Goal: Task Accomplishment & Management: Complete application form

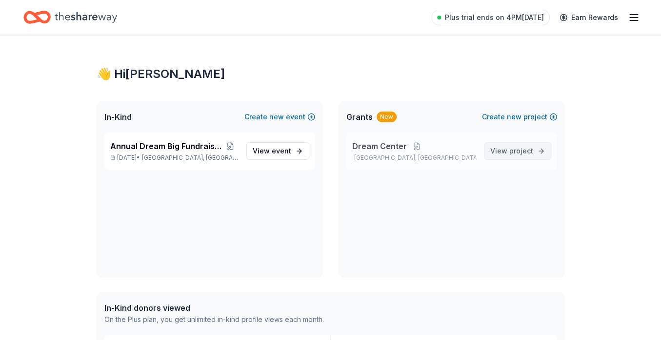
click at [516, 147] on span "project" at bounding box center [521, 151] width 24 height 8
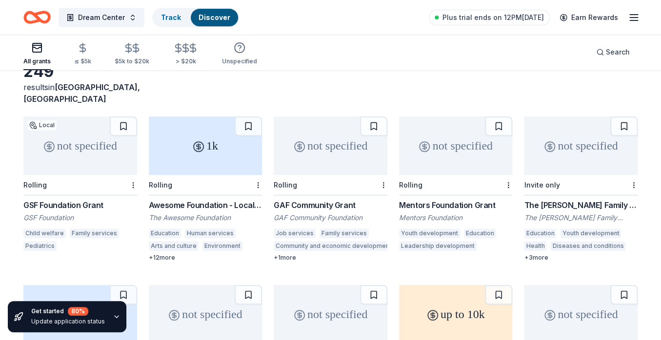
scroll to position [60, 0]
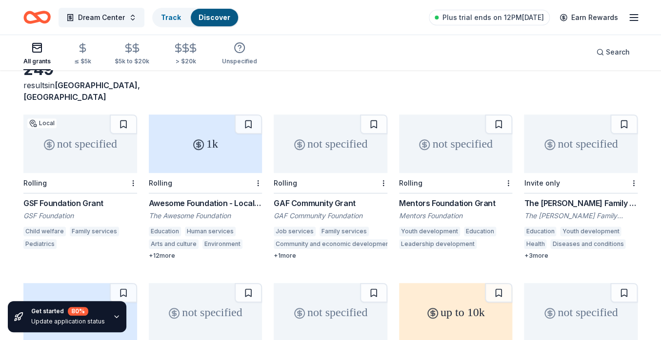
click at [210, 197] on div "Awesome Foundation - Local Chapter Grants" at bounding box center [206, 203] width 114 height 12
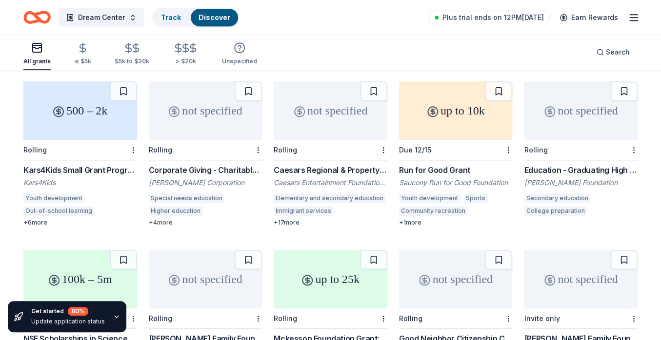
scroll to position [0, 0]
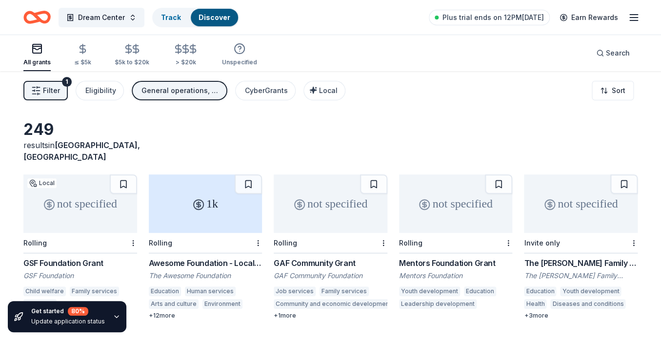
click at [36, 17] on icon "Home" at bounding box center [41, 17] width 15 height 10
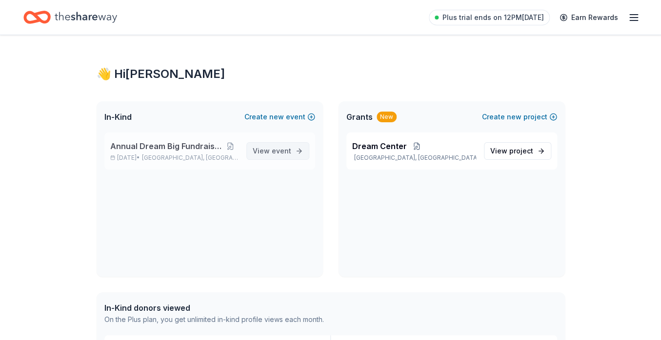
click at [284, 151] on span "event" at bounding box center [282, 151] width 20 height 8
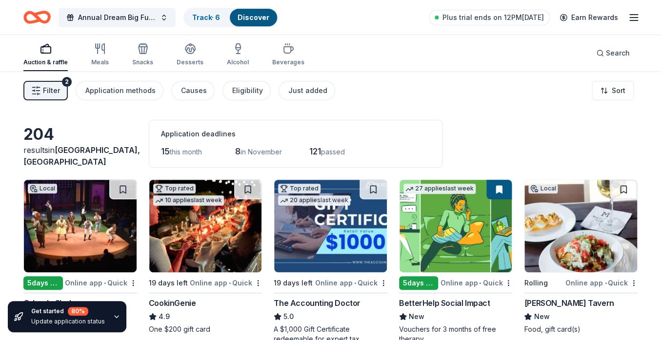
click at [53, 89] on span "Filter" at bounding box center [51, 91] width 17 height 12
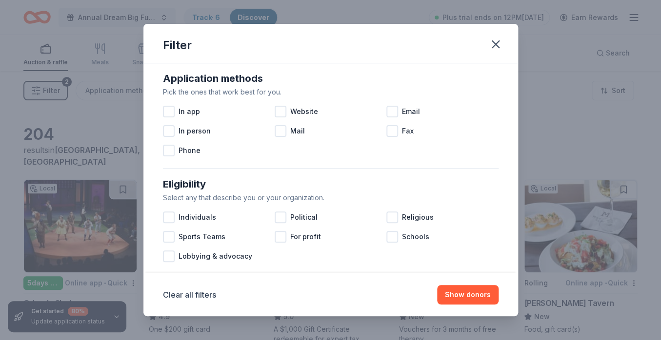
scroll to position [175, 0]
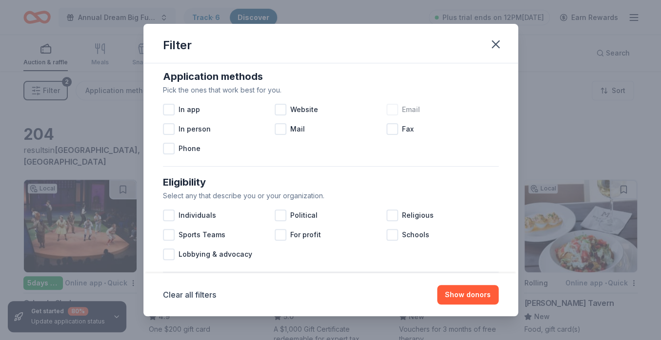
click at [392, 113] on div at bounding box center [392, 110] width 12 height 12
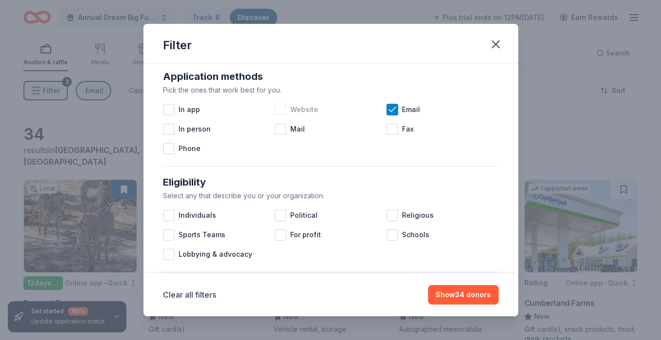
click at [279, 111] on div at bounding box center [281, 110] width 12 height 12
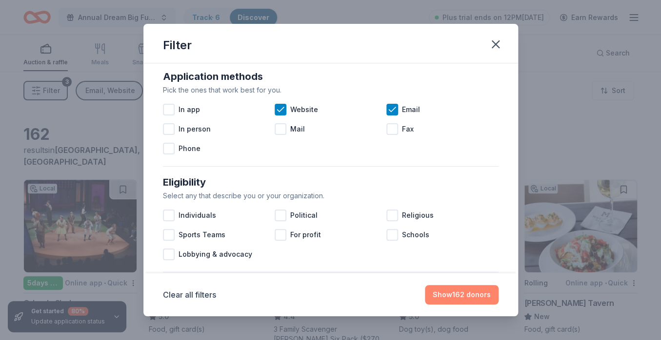
click at [481, 298] on button "Show 162 donors" at bounding box center [462, 295] width 74 height 20
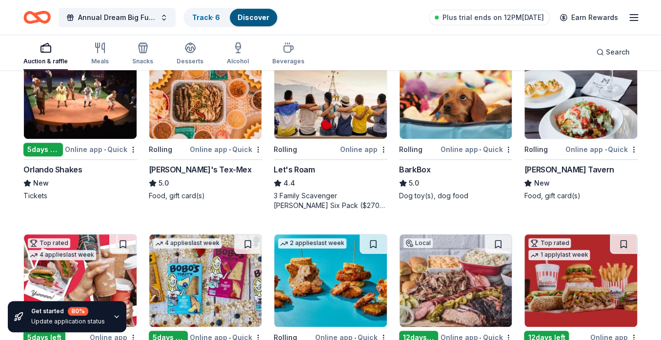
scroll to position [132, 0]
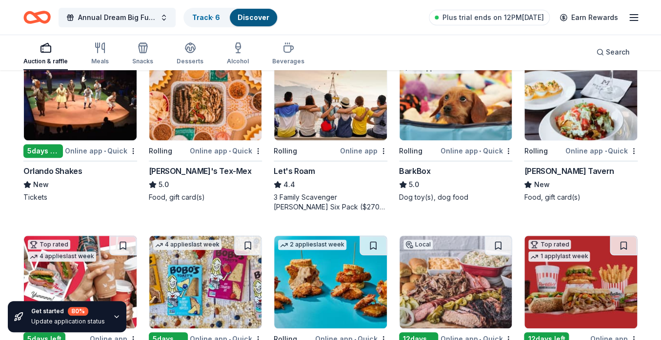
click at [232, 118] on img at bounding box center [205, 94] width 113 height 93
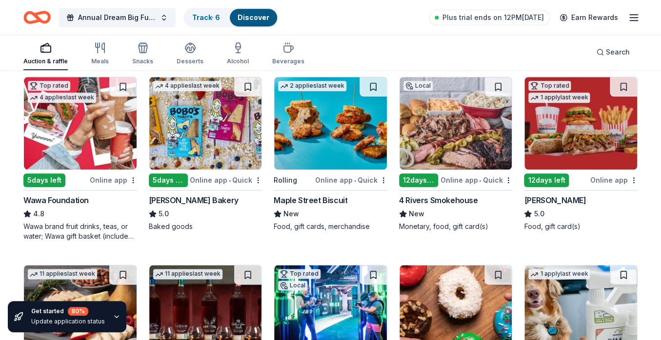
scroll to position [292, 0]
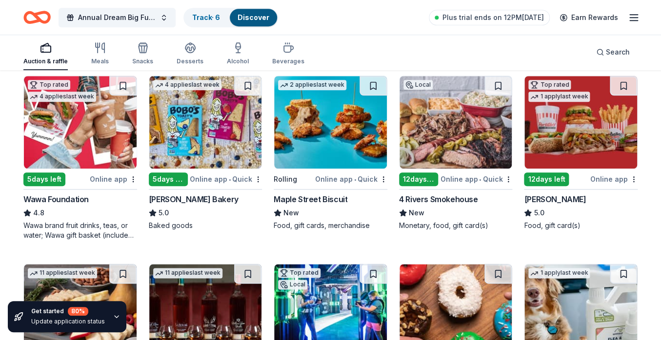
click at [558, 143] on img at bounding box center [580, 122] width 113 height 93
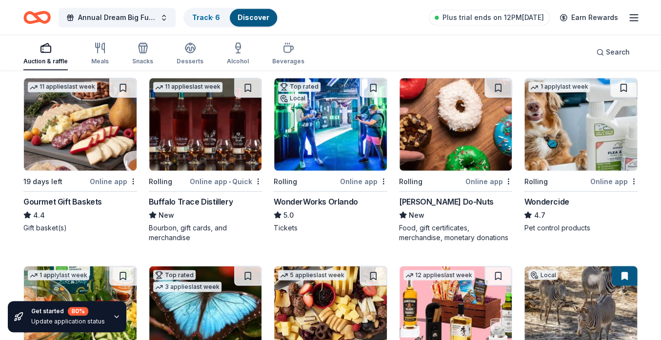
scroll to position [486, 0]
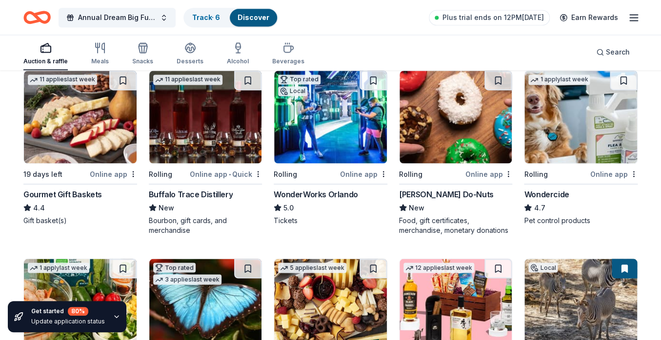
click at [98, 147] on img at bounding box center [80, 117] width 113 height 93
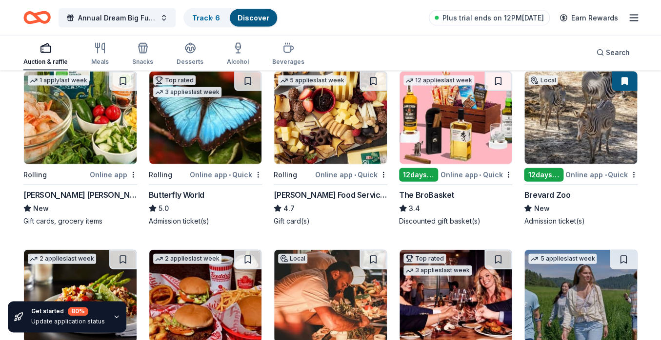
scroll to position [676, 0]
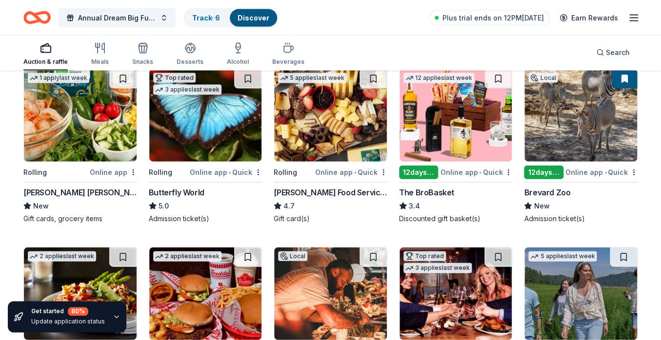
click at [315, 124] on img at bounding box center [330, 115] width 113 height 93
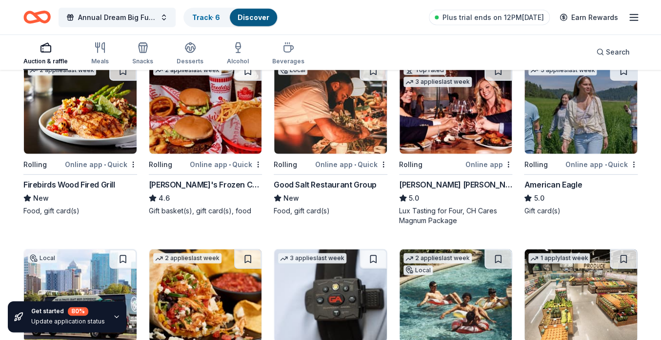
scroll to position [859, 0]
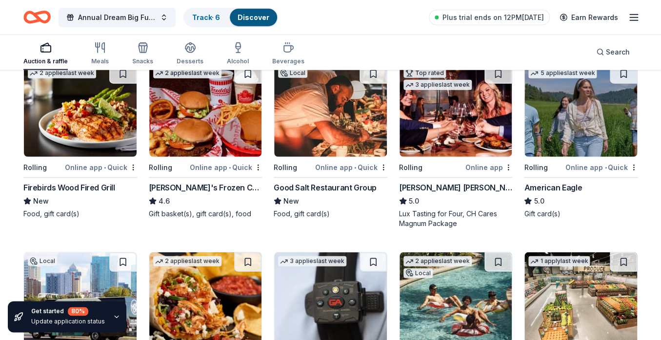
click at [558, 136] on img at bounding box center [580, 110] width 113 height 93
click at [558, 129] on img at bounding box center [580, 110] width 113 height 93
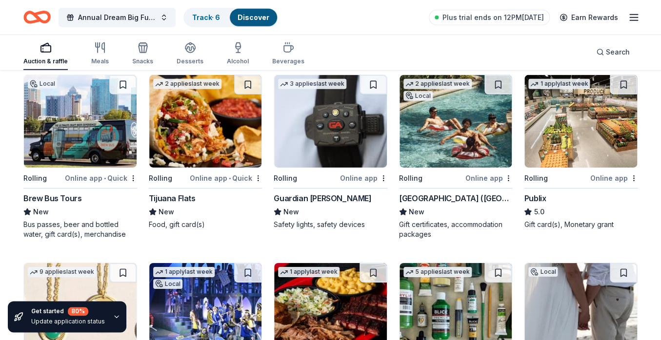
scroll to position [1036, 0]
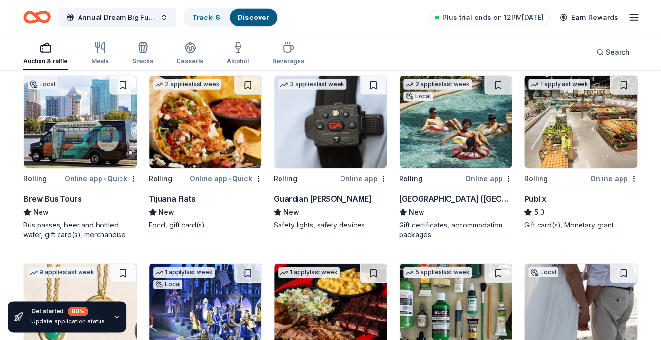
click at [443, 200] on div "Four Seasons Resort (Orlando)" at bounding box center [456, 199] width 114 height 12
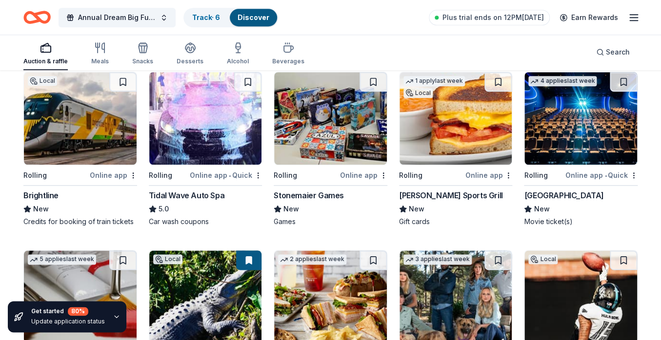
scroll to position [1602, 0]
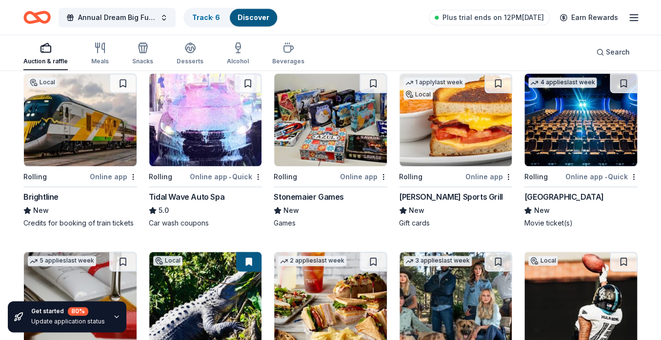
click at [207, 198] on div "Tidal Wave Auto Spa" at bounding box center [187, 197] width 76 height 12
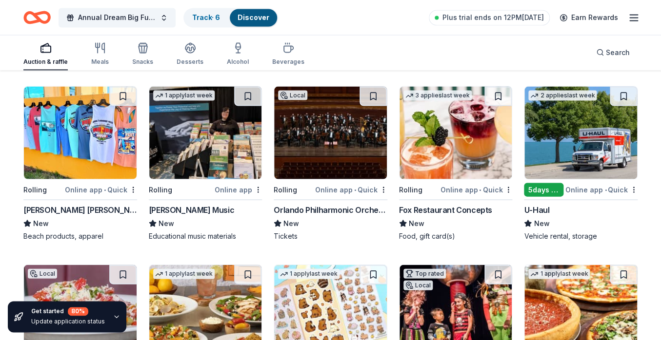
scroll to position [1952, 0]
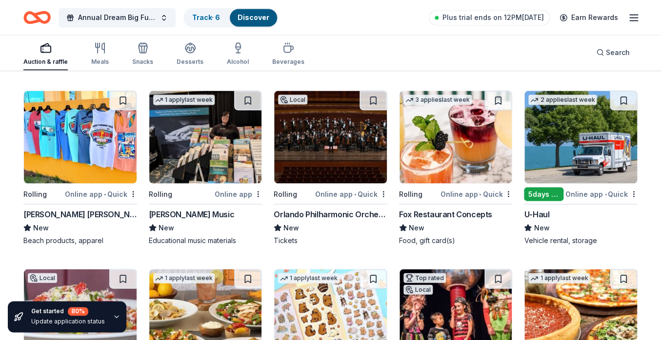
click at [565, 155] on img at bounding box center [580, 137] width 113 height 93
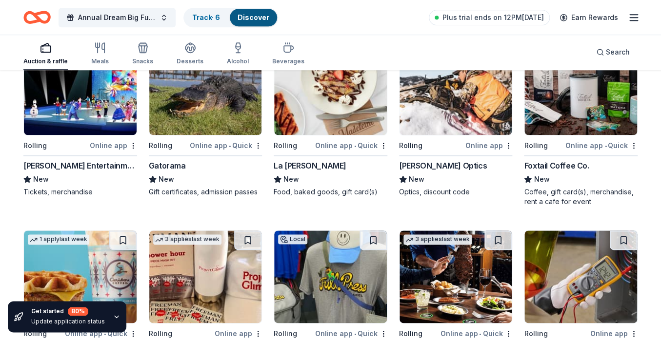
scroll to position [2886, 0]
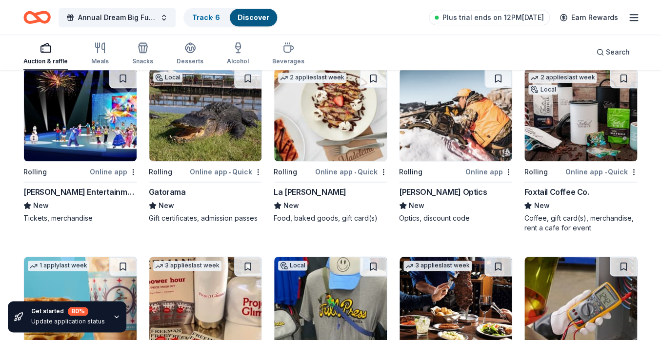
click at [104, 132] on img at bounding box center [80, 115] width 113 height 93
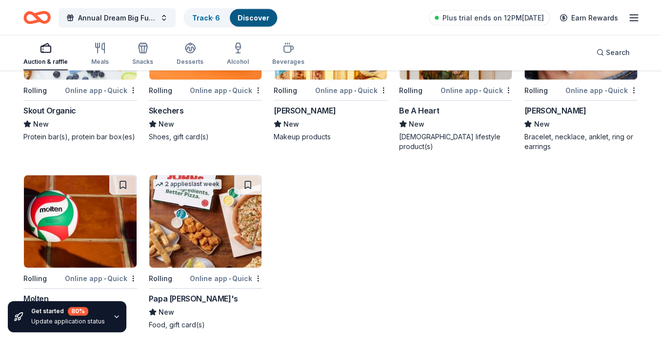
scroll to position [5949, 0]
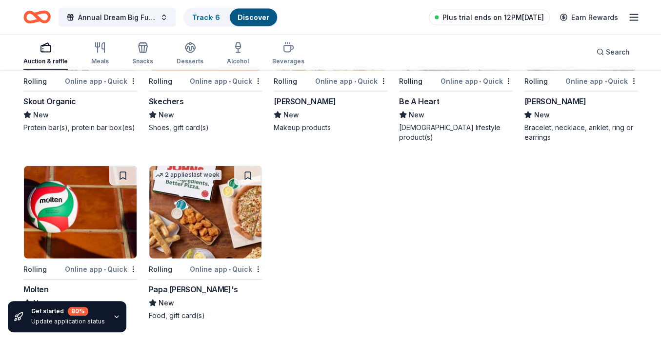
click at [474, 17] on span "Plus trial ends on 12PM[DATE]" at bounding box center [492, 18] width 101 height 12
click at [143, 49] on icon "button" at bounding box center [143, 48] width 12 height 12
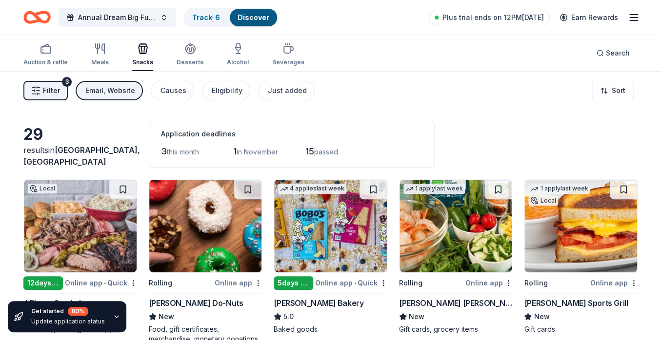
click at [635, 19] on icon "button" at bounding box center [634, 18] width 12 height 12
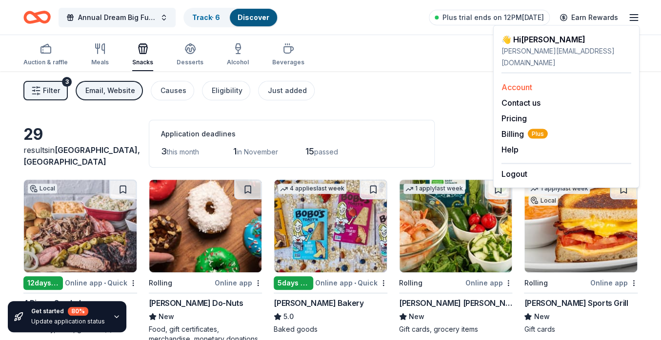
click at [525, 82] on link "Account" at bounding box center [516, 87] width 31 height 10
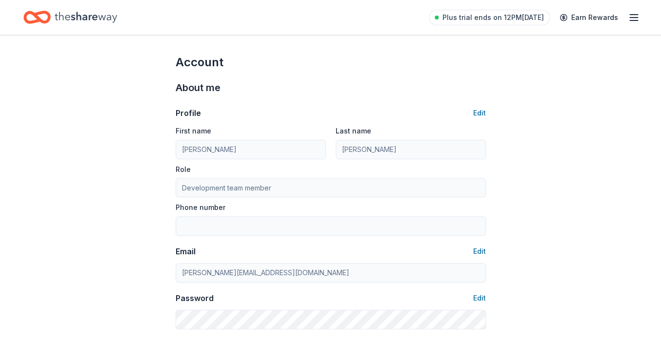
click at [634, 20] on line "button" at bounding box center [633, 20] width 8 height 0
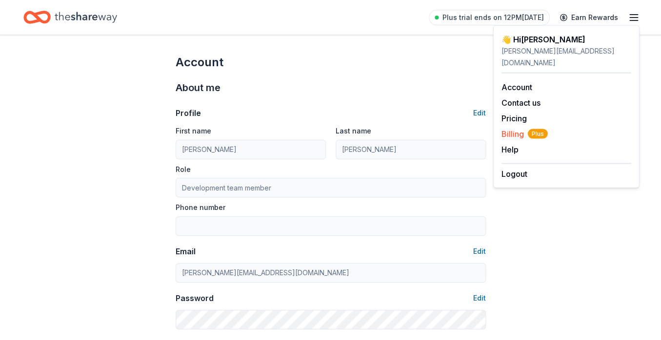
click at [513, 128] on span "Billing Plus" at bounding box center [524, 134] width 46 height 12
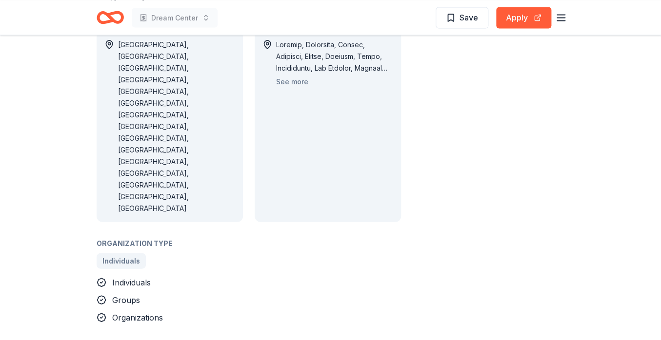
scroll to position [655, 0]
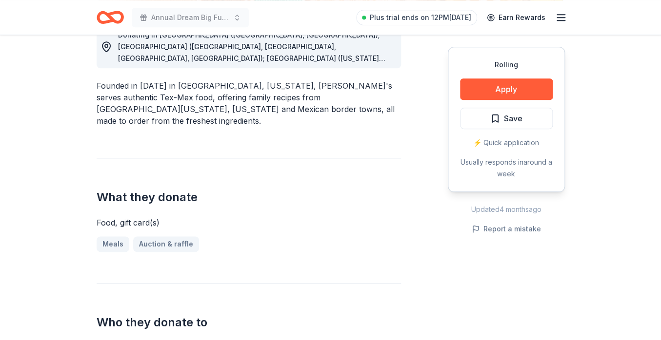
scroll to position [301, 0]
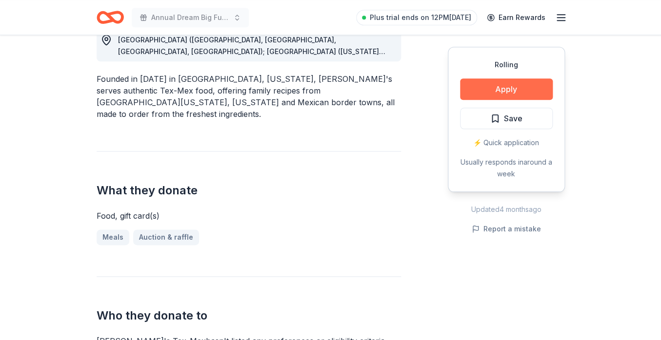
click at [495, 87] on button "Apply" at bounding box center [506, 89] width 93 height 21
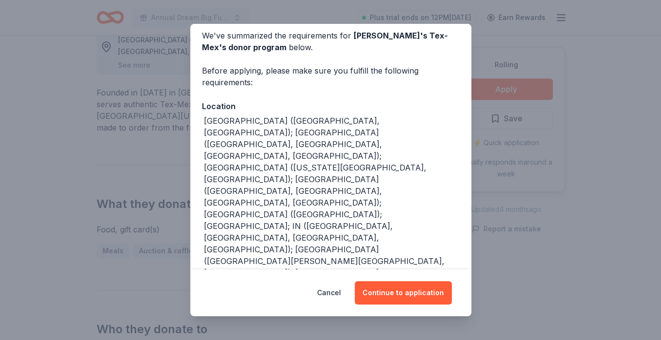
scroll to position [44, 0]
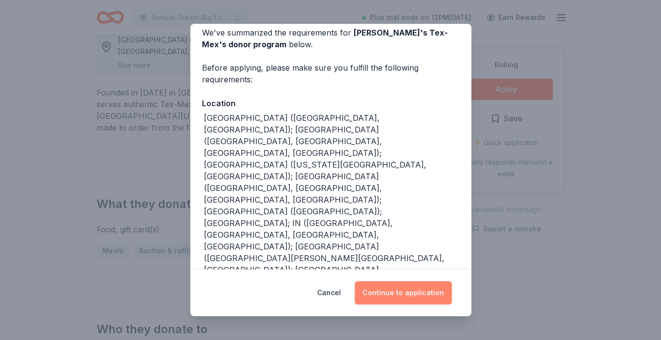
click at [396, 292] on button "Continue to application" at bounding box center [402, 292] width 97 height 23
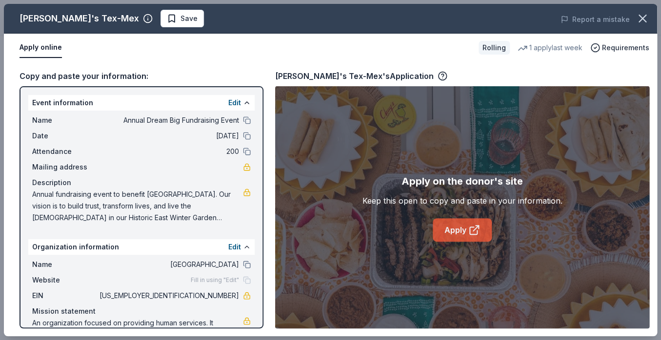
click at [454, 227] on link "Apply" at bounding box center [461, 229] width 59 height 23
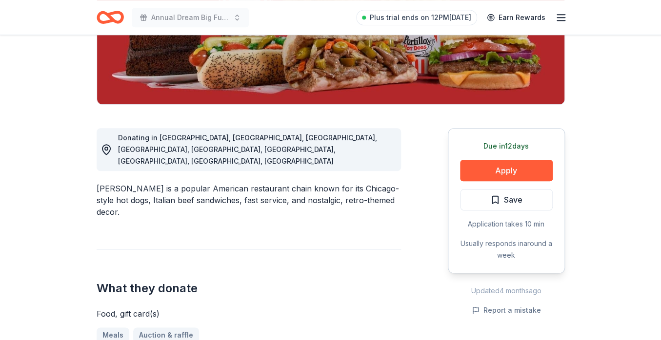
scroll to position [195, 0]
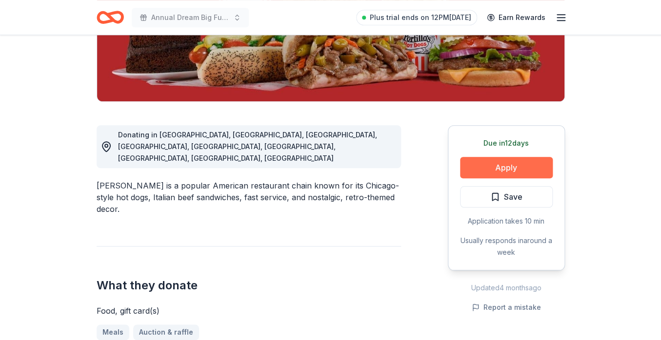
click at [526, 167] on button "Apply" at bounding box center [506, 167] width 93 height 21
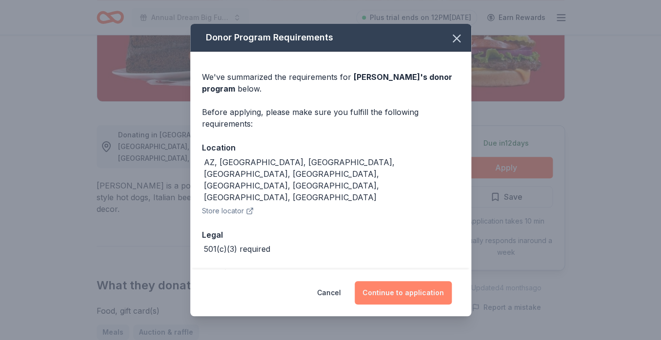
click at [387, 289] on button "Continue to application" at bounding box center [402, 292] width 97 height 23
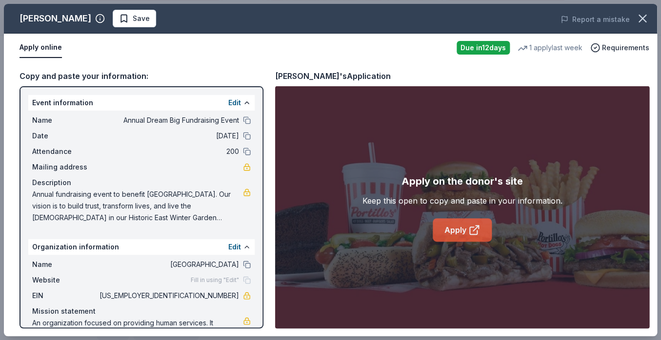
click at [456, 230] on link "Apply" at bounding box center [461, 229] width 59 height 23
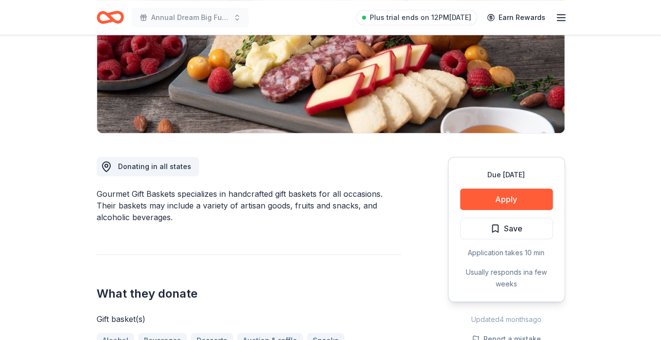
scroll to position [163, 0]
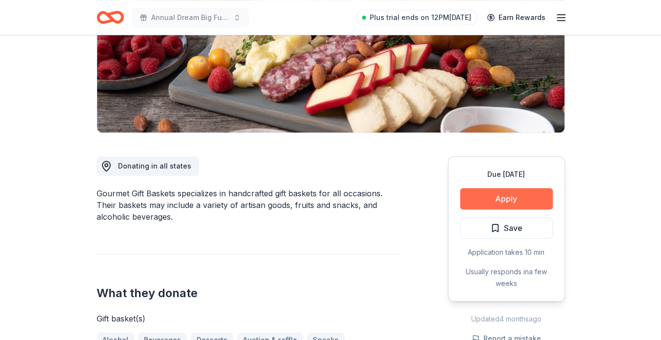
click at [499, 198] on button "Apply" at bounding box center [506, 198] width 93 height 21
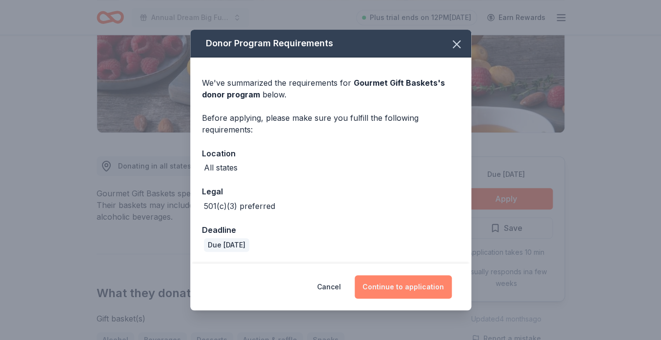
click at [393, 286] on button "Continue to application" at bounding box center [402, 286] width 97 height 23
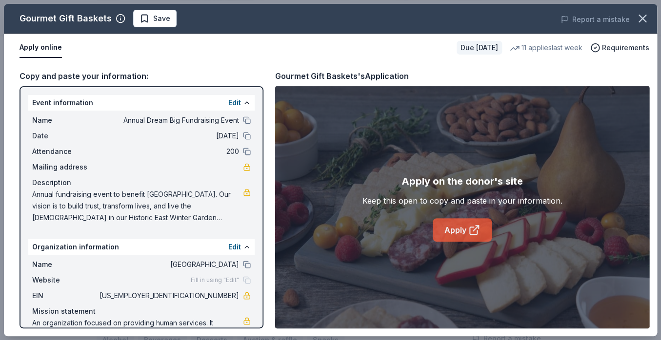
click at [462, 234] on link "Apply" at bounding box center [461, 229] width 59 height 23
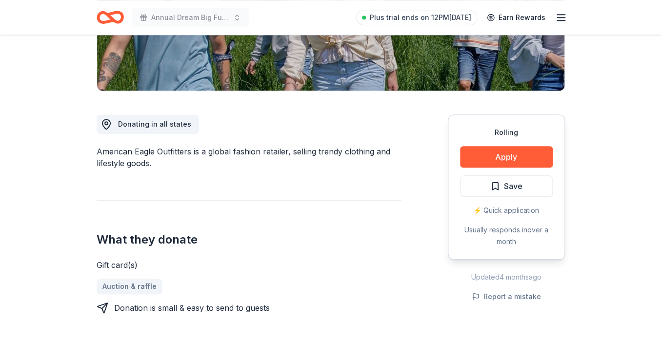
scroll to position [212, 0]
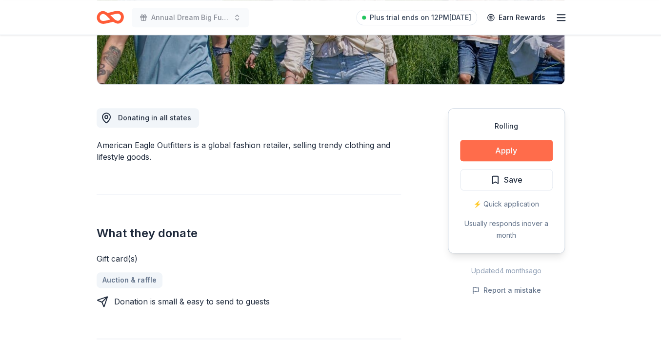
click at [517, 151] on button "Apply" at bounding box center [506, 150] width 93 height 21
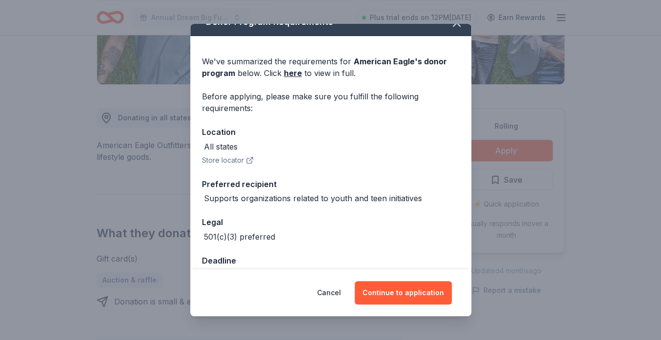
scroll to position [40, 0]
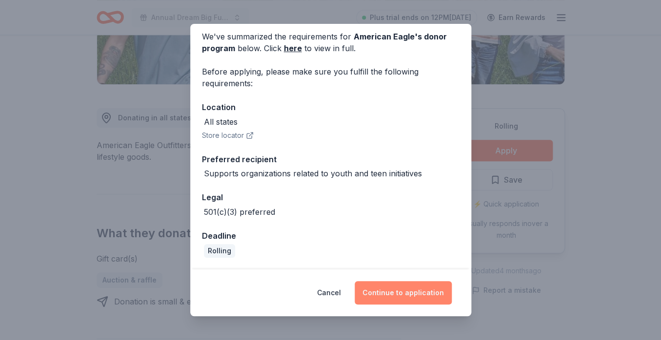
click at [396, 300] on button "Continue to application" at bounding box center [402, 292] width 97 height 23
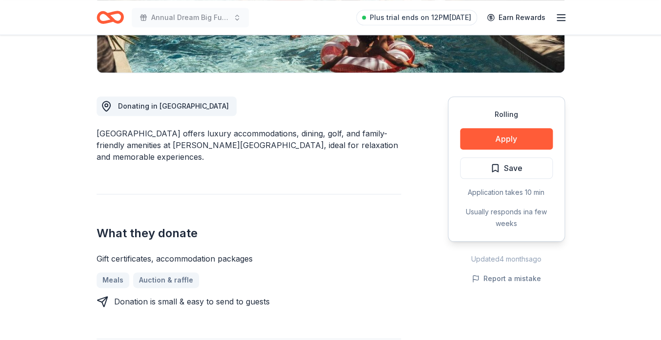
scroll to position [224, 0]
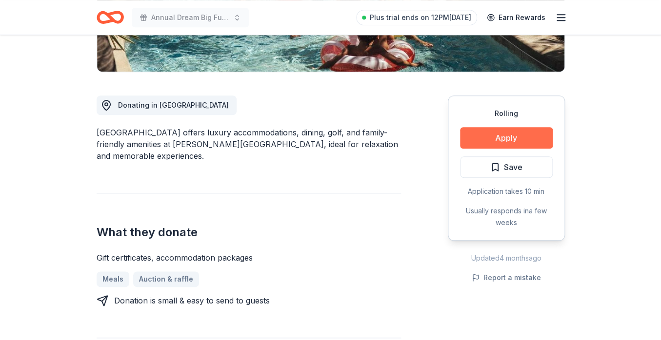
click at [478, 136] on button "Apply" at bounding box center [506, 137] width 93 height 21
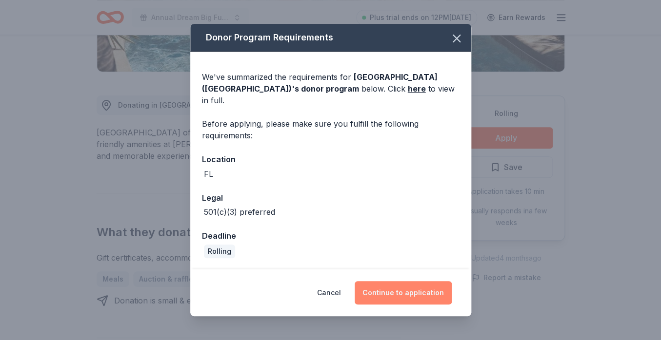
click at [429, 283] on button "Continue to application" at bounding box center [402, 292] width 97 height 23
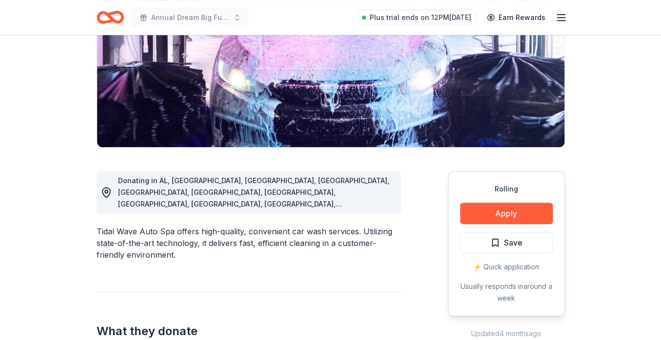
scroll to position [137, 0]
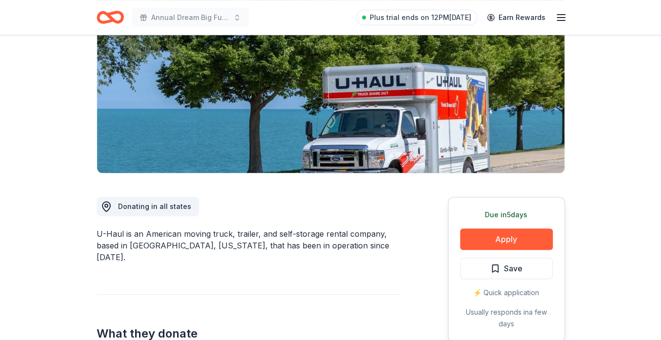
scroll to position [121, 0]
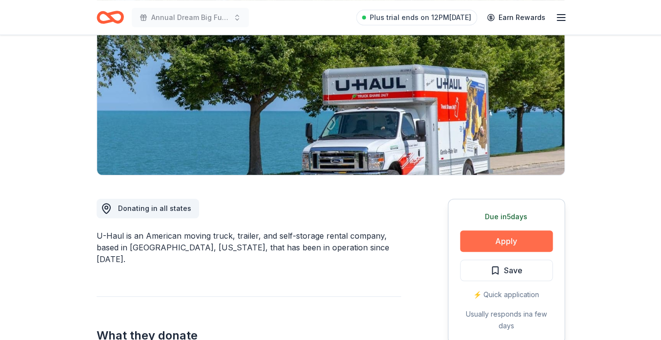
click at [517, 237] on button "Apply" at bounding box center [506, 241] width 93 height 21
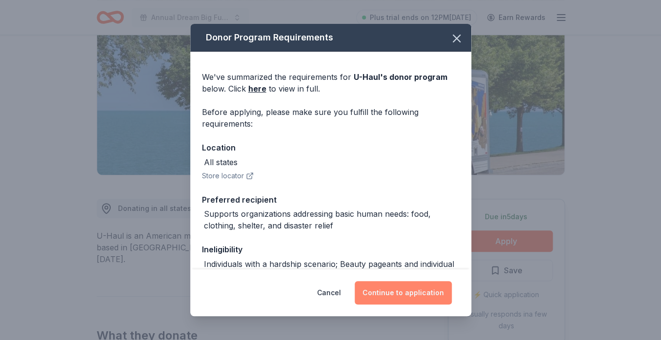
click at [403, 292] on button "Continue to application" at bounding box center [402, 292] width 97 height 23
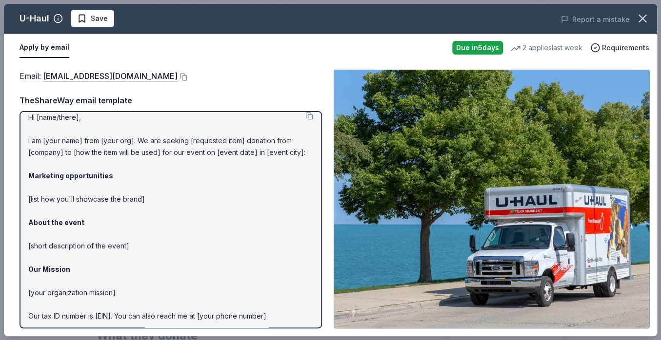
scroll to position [0, 0]
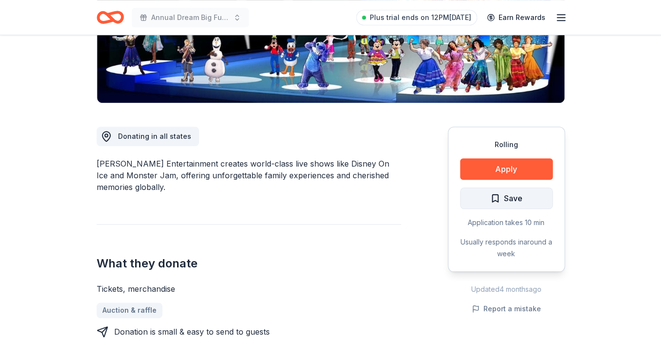
scroll to position [195, 0]
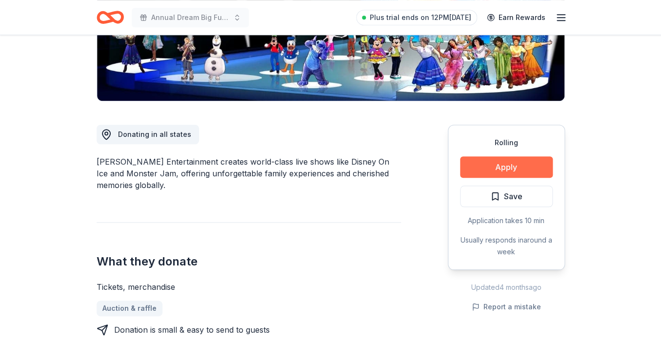
click at [513, 168] on button "Apply" at bounding box center [506, 167] width 93 height 21
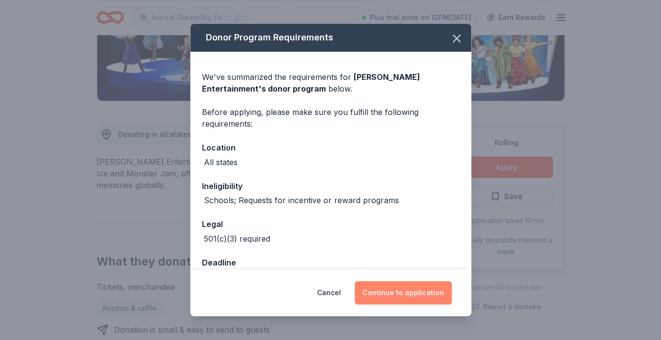
click at [412, 293] on button "Continue to application" at bounding box center [402, 292] width 97 height 23
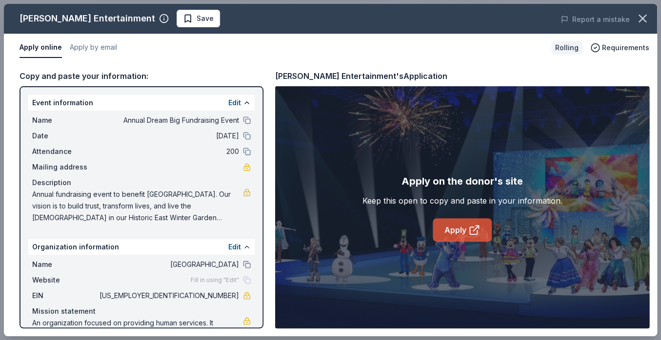
click at [461, 230] on link "Apply" at bounding box center [461, 229] width 59 height 23
